Goal: Task Accomplishment & Management: Manage account settings

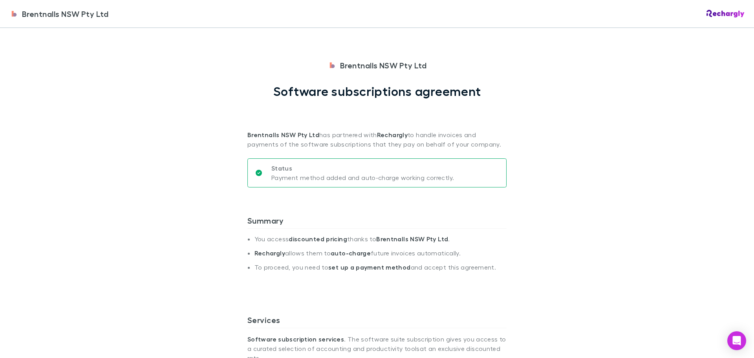
scroll to position [385, 0]
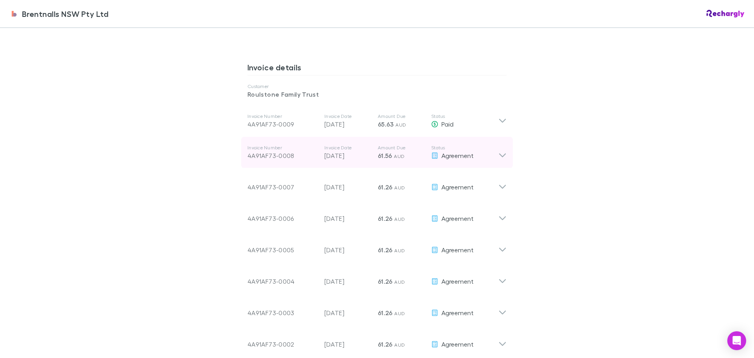
click at [502, 154] on icon at bounding box center [502, 156] width 7 height 4
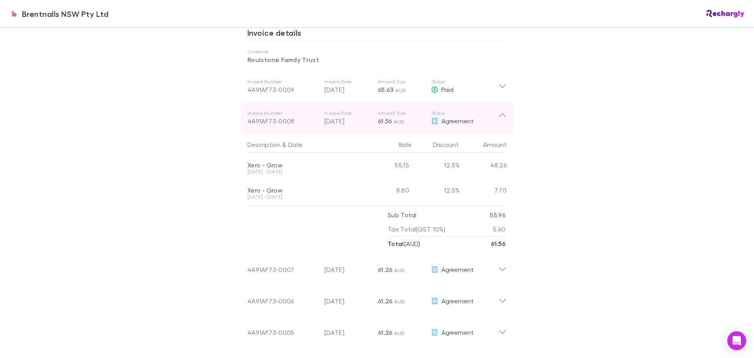
scroll to position [417, 0]
click at [500, 115] on icon at bounding box center [502, 117] width 7 height 4
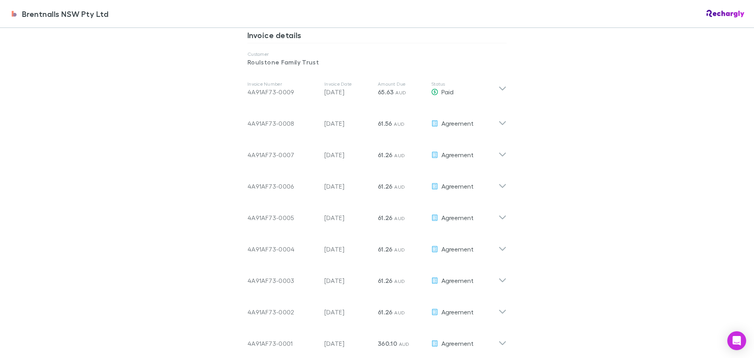
scroll to position [221, 0]
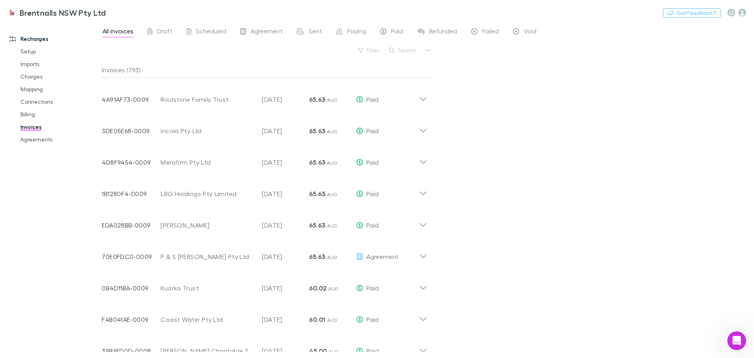
scroll to position [1387, 0]
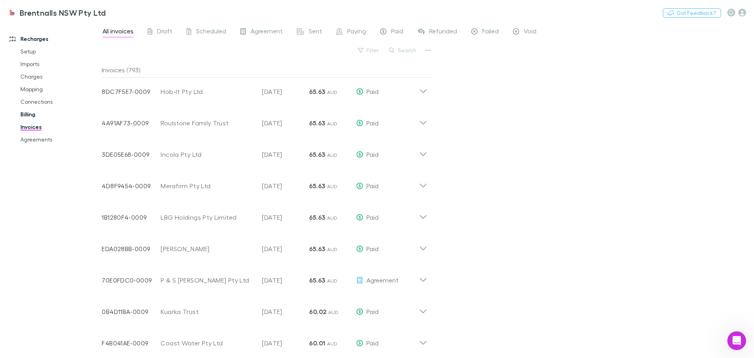
click at [27, 113] on link "Billing" at bounding box center [59, 114] width 93 height 13
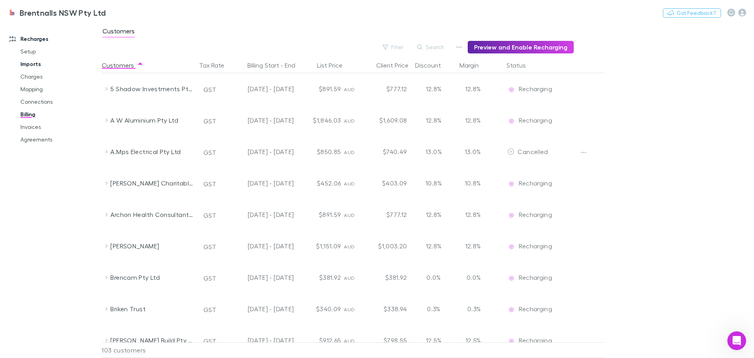
click at [27, 64] on link "Imports" at bounding box center [59, 64] width 93 height 13
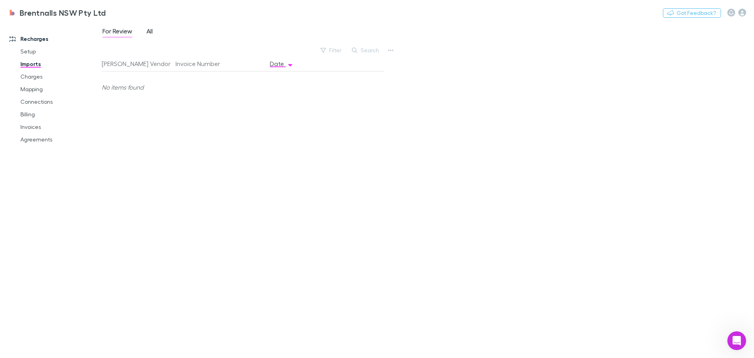
click at [148, 31] on span "All" at bounding box center [149, 32] width 6 height 10
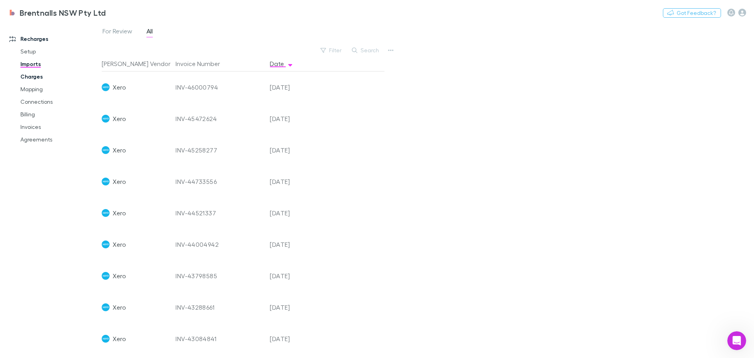
click at [32, 75] on link "Charges" at bounding box center [59, 76] width 93 height 13
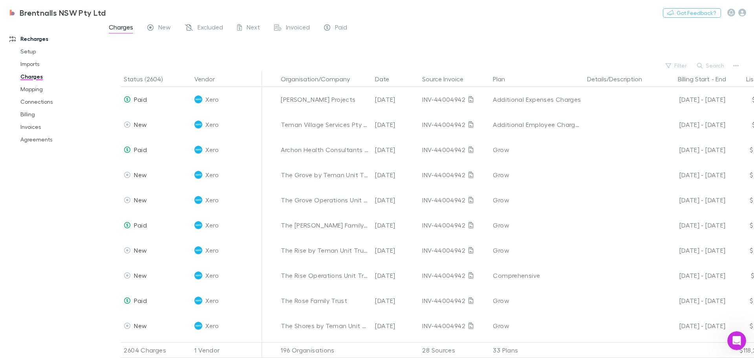
click at [500, 45] on div at bounding box center [435, 48] width 638 height 23
click at [30, 126] on link "Invoices" at bounding box center [59, 127] width 93 height 13
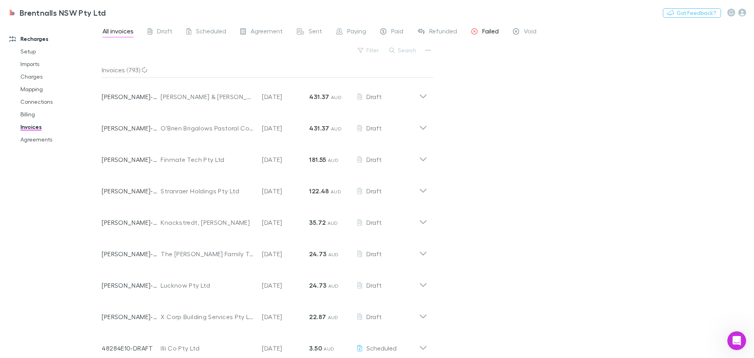
click at [483, 29] on span "Failed" at bounding box center [490, 32] width 16 height 10
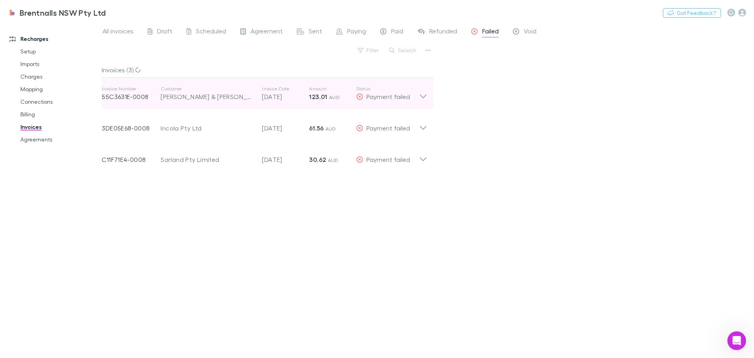
click at [420, 95] on icon at bounding box center [423, 94] width 8 height 16
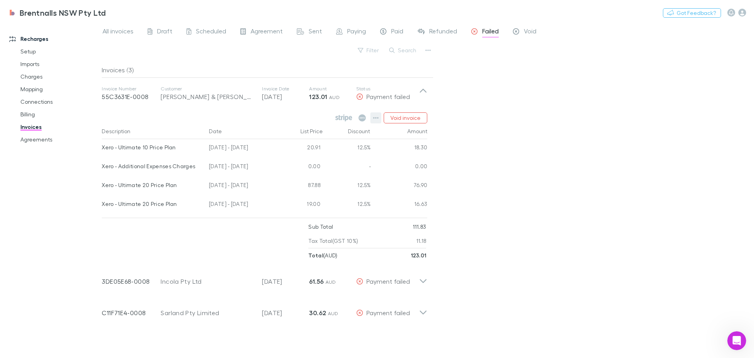
click at [376, 116] on icon "button" at bounding box center [375, 118] width 5 height 6
click at [531, 112] on div at bounding box center [377, 179] width 754 height 358
click at [730, 337] on icon "Open Intercom Messenger" at bounding box center [735, 339] width 13 height 13
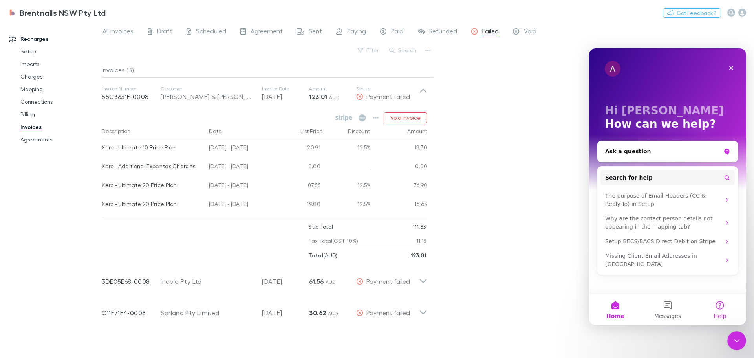
click at [718, 303] on button "Help" at bounding box center [720, 308] width 52 height 31
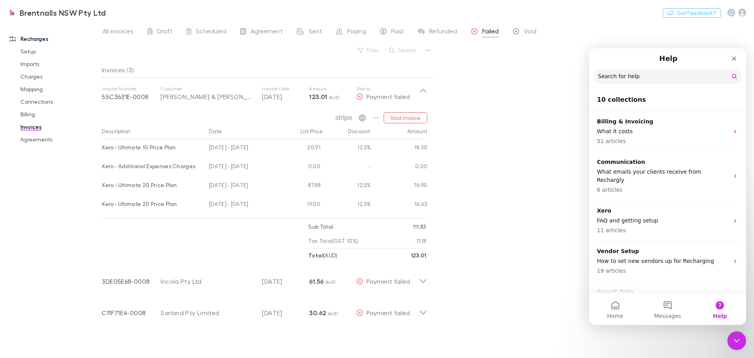
click at [606, 79] on input "Search for help" at bounding box center [667, 76] width 147 height 15
click at [502, 114] on div "All invoices Draft Scheduled Agreement Sent Paying Paid Refunded Failed Void Fi…" at bounding box center [428, 190] width 652 height 336
